Goal: Check status: Check status

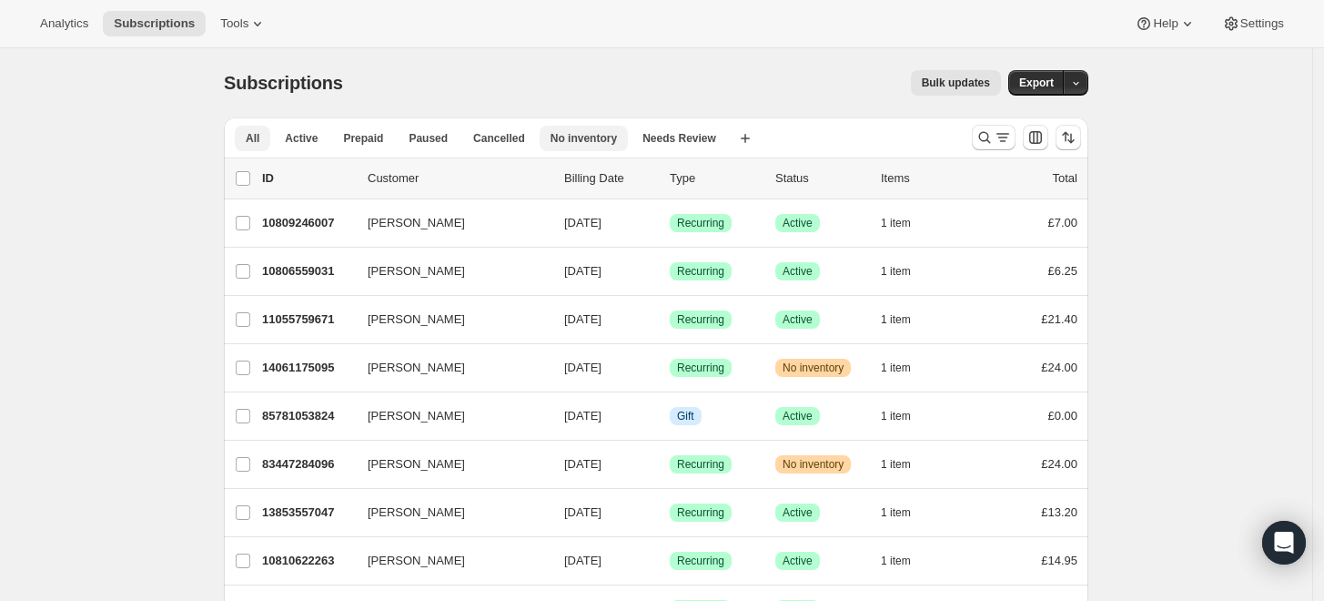
click at [568, 139] on span "No inventory" at bounding box center [584, 138] width 66 height 15
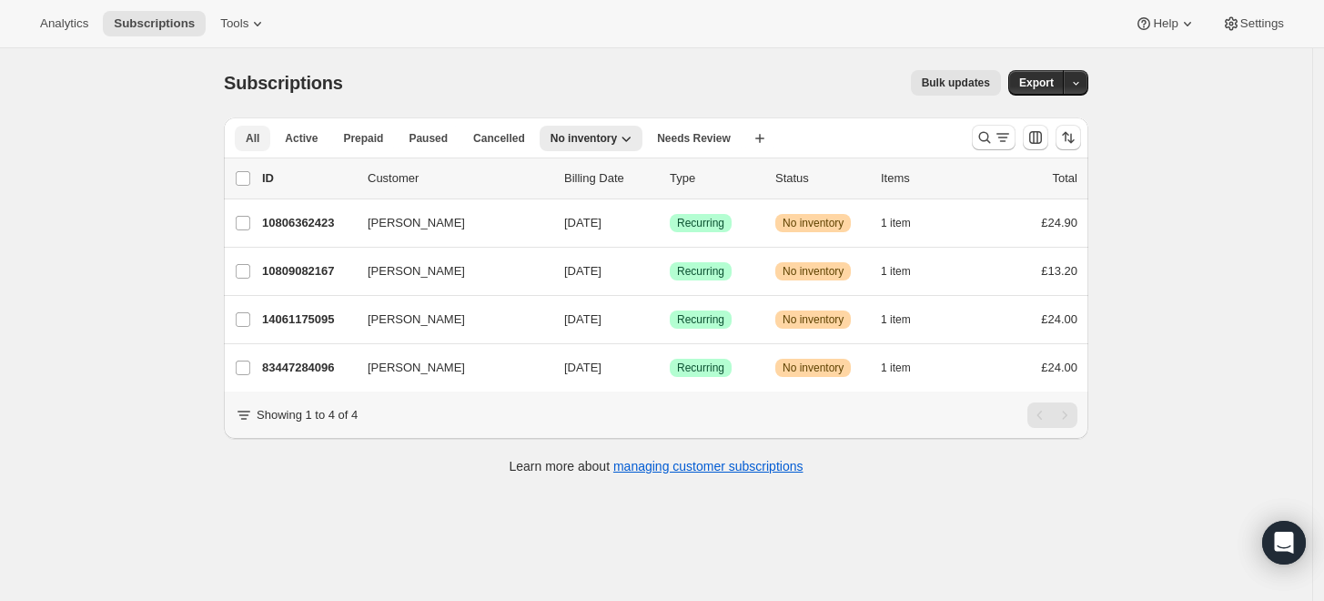
click at [256, 137] on span "All" at bounding box center [253, 138] width 14 height 15
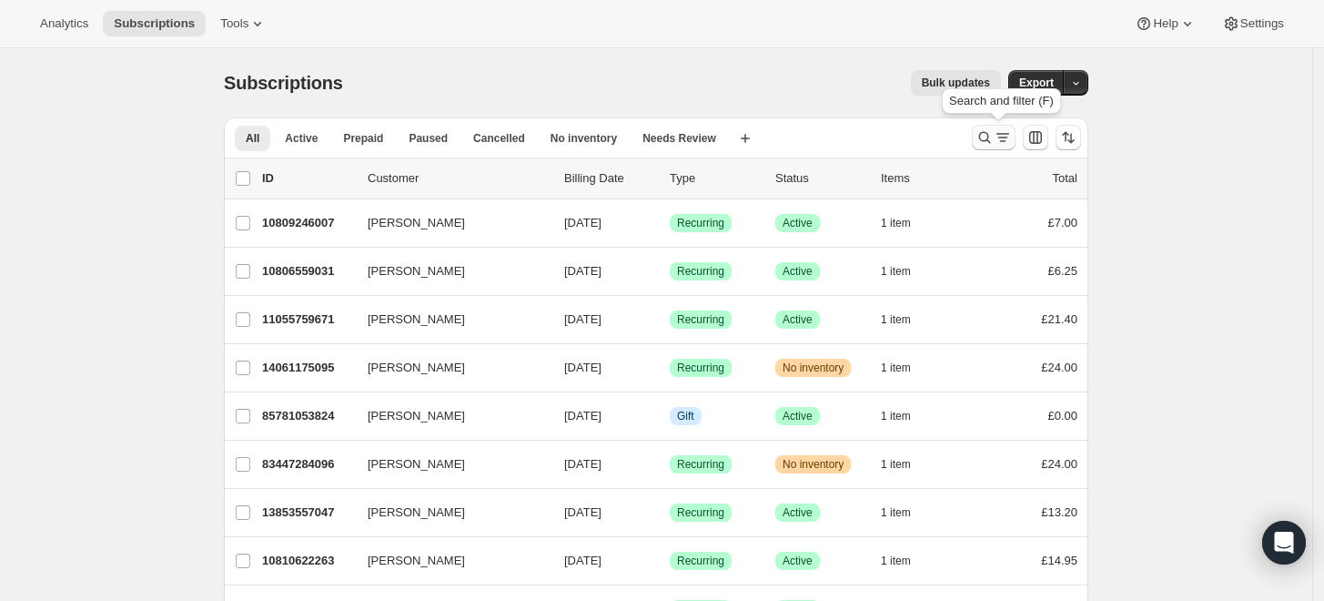
click at [1000, 137] on icon "Search and filter results" at bounding box center [1003, 137] width 18 height 18
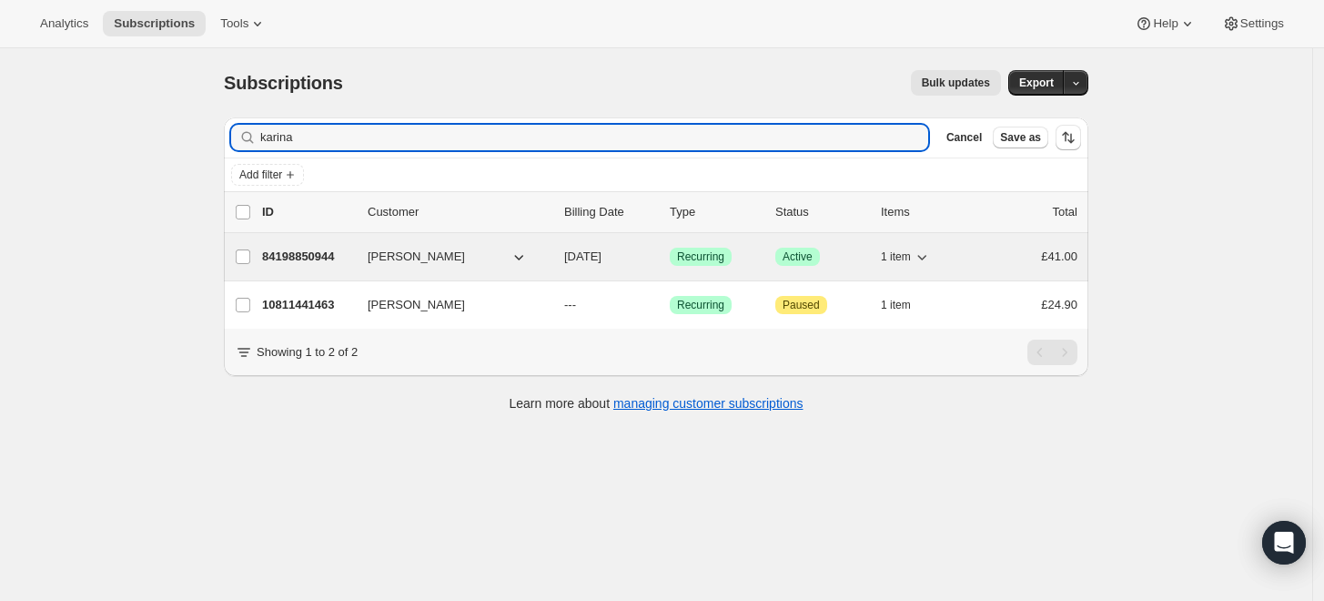
type input "karina"
click at [317, 260] on p "84198850944" at bounding box center [307, 257] width 91 height 18
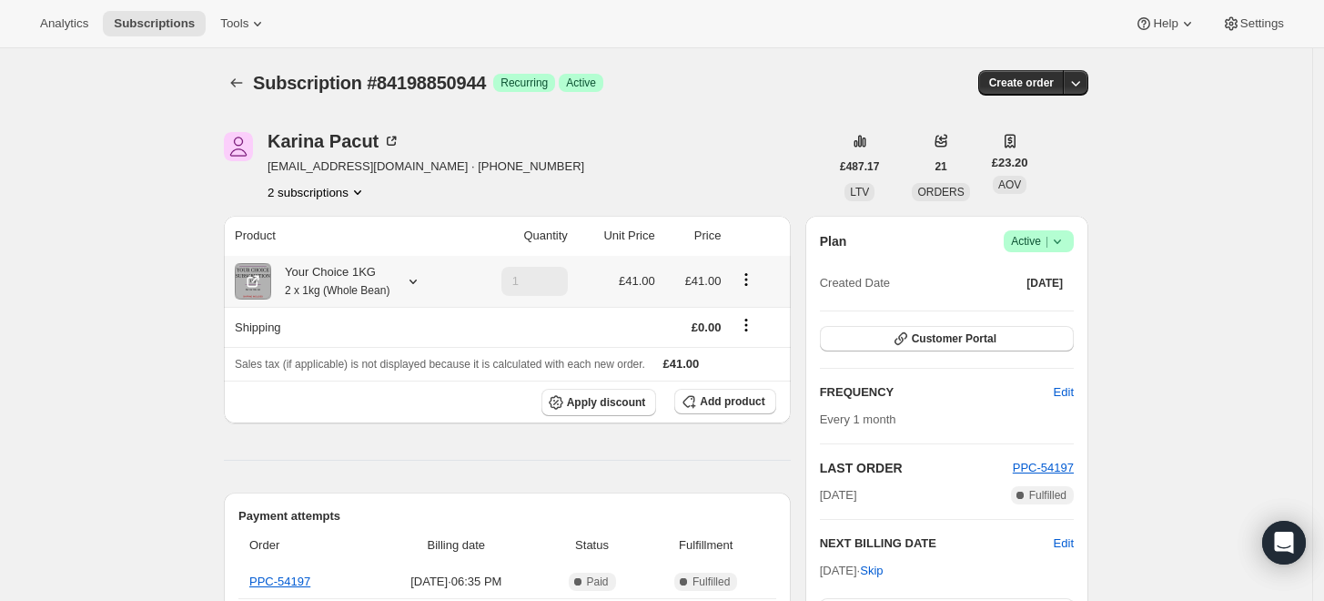
click at [322, 279] on div "Your Choice 1KG 2 x 1kg (Whole Bean)" at bounding box center [330, 281] width 118 height 36
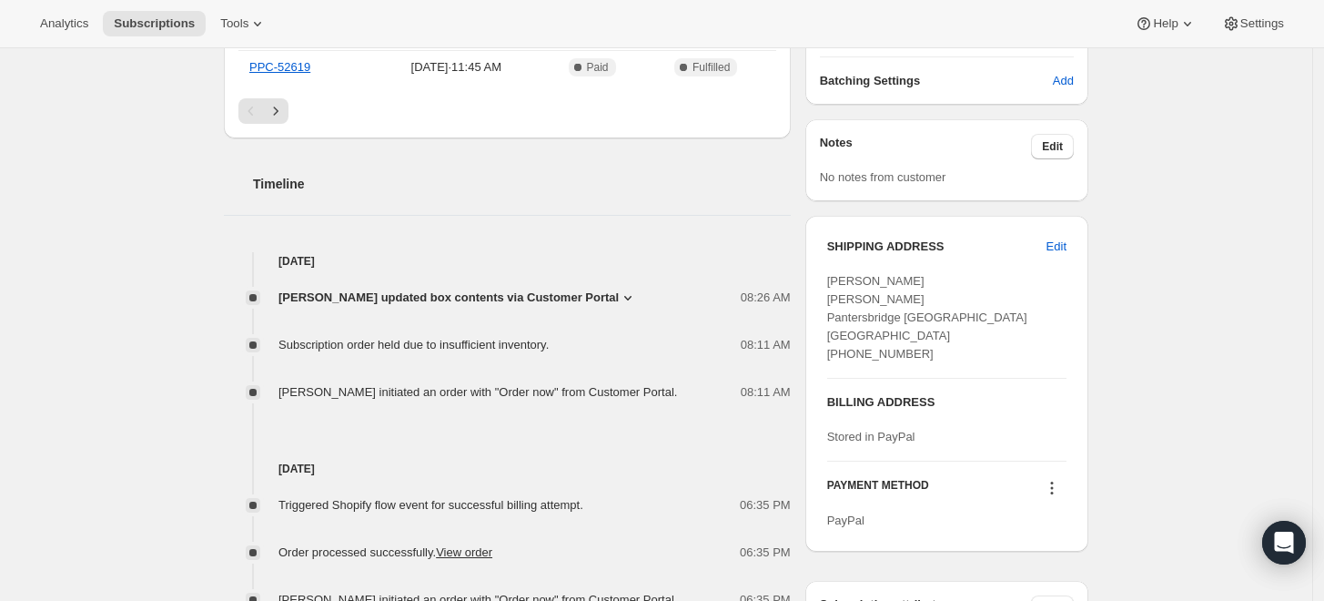
scroll to position [606, 0]
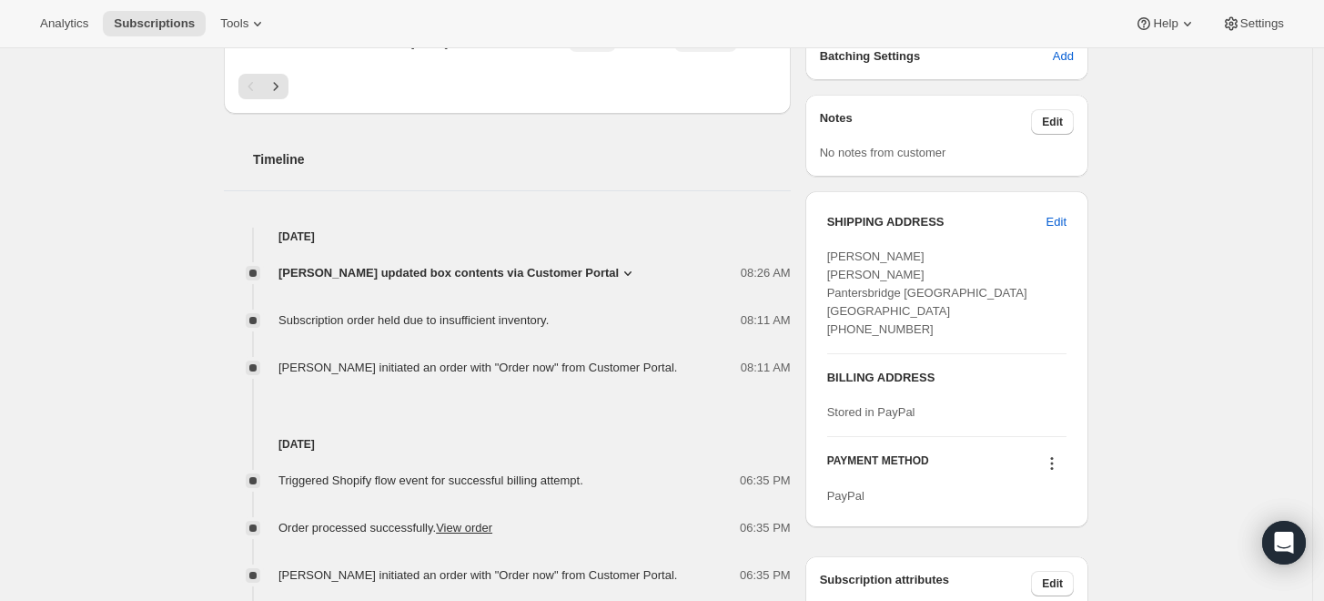
click at [422, 272] on span "[PERSON_NAME] updated box contents via Customer Portal" at bounding box center [448, 273] width 340 height 18
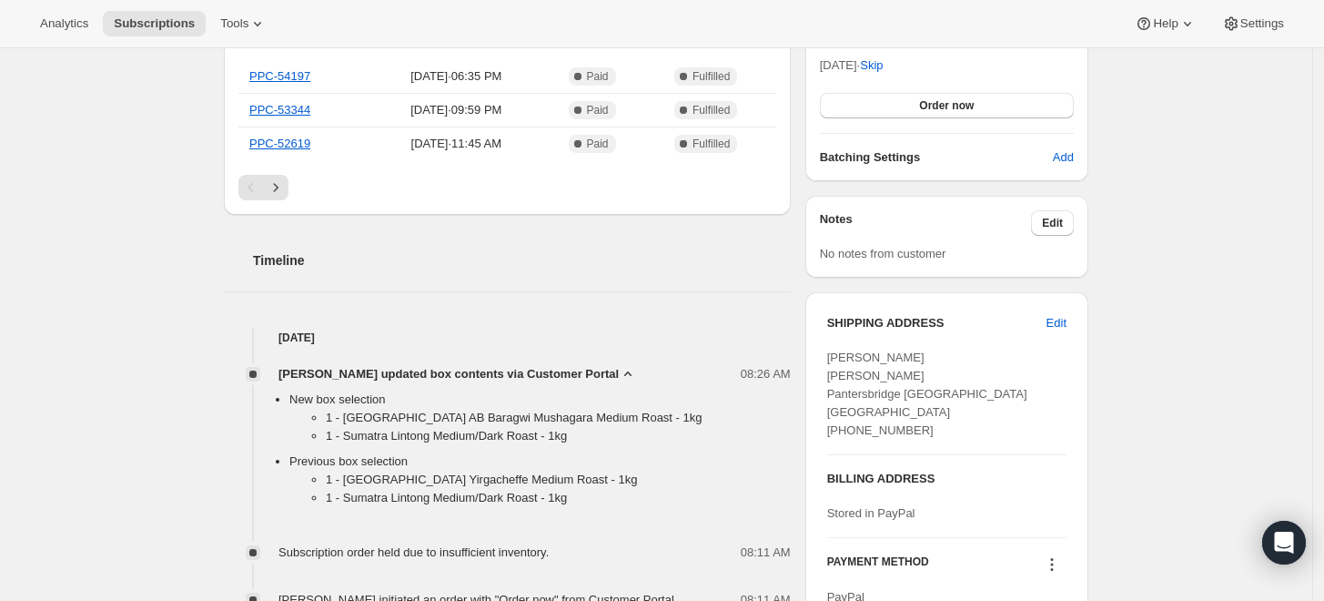
scroll to position [0, 0]
